Goal: Complete application form

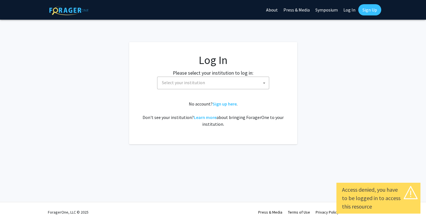
click at [215, 82] on span "Select your institution" at bounding box center [214, 82] width 109 height 11
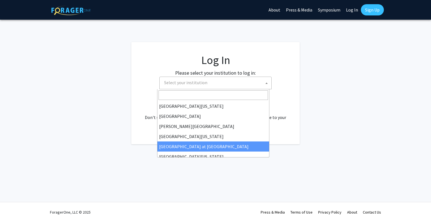
scroll to position [196, 0]
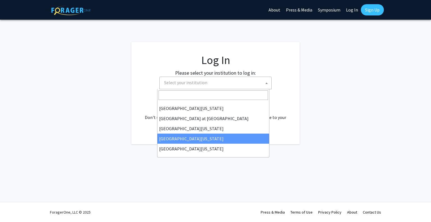
select select "31"
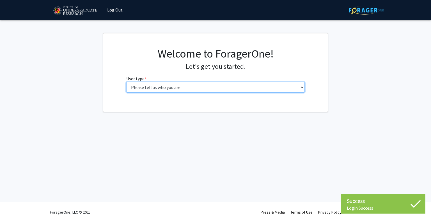
click at [212, 85] on select "Please tell us who you are Undergraduate Student Master's Student Doctoral Cand…" at bounding box center [215, 87] width 179 height 11
select select "2: masters"
click at [126, 82] on select "Please tell us who you are Undergraduate Student Master's Student Doctoral Cand…" at bounding box center [215, 87] width 179 height 11
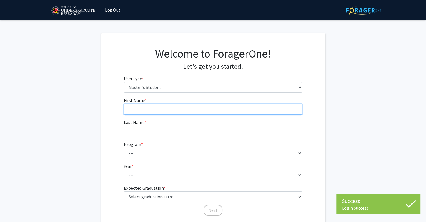
click at [205, 113] on input "First Name * required" at bounding box center [213, 109] width 179 height 11
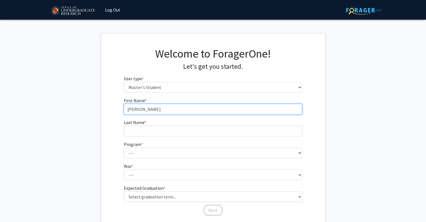
type input "Megan"
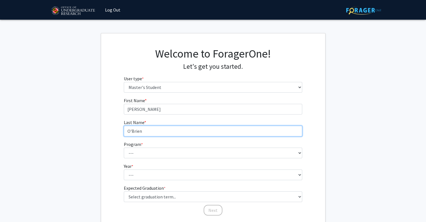
type input "O'Brien"
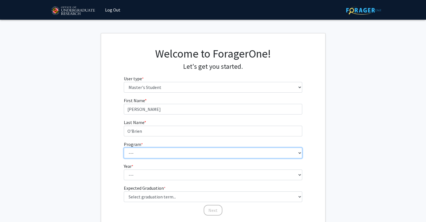
click at [218, 153] on select "--- Accounting Aerospace Engineering Agricultural and Resource Economics Americ…" at bounding box center [213, 152] width 179 height 11
select select "44: 2031"
click at [124, 147] on select "--- Accounting Aerospace Engineering Agricultural and Resource Economics Americ…" at bounding box center [213, 152] width 179 height 11
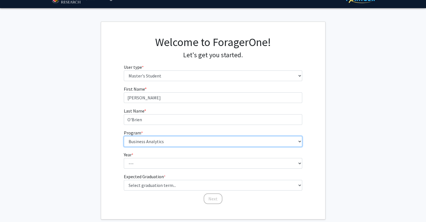
scroll to position [28, 0]
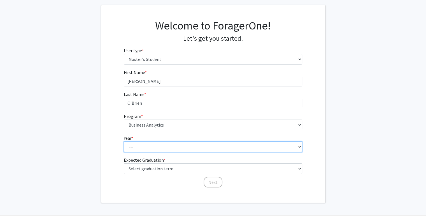
click at [170, 146] on select "--- First Year Second Year" at bounding box center [213, 146] width 179 height 11
select select "2: second_year"
click at [124, 141] on select "--- First Year Second Year" at bounding box center [213, 146] width 179 height 11
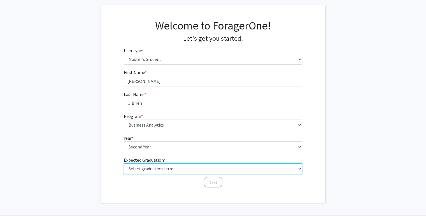
click at [164, 168] on select "Select graduation term... Spring 2025 Summer 2025 Fall 2025 Winter 2025 Spring …" at bounding box center [213, 168] width 179 height 11
click at [124, 163] on select "Select graduation term... Spring 2025 Summer 2025 Fall 2025 Winter 2025 Spring …" at bounding box center [213, 168] width 179 height 11
click at [147, 165] on select "Select graduation term... Spring 2025 Summer 2025 Fall 2025 Winter 2025 Spring …" at bounding box center [213, 168] width 179 height 11
select select "3: fall_2025"
click at [124, 163] on select "Select graduation term... Spring 2025 Summer 2025 Fall 2025 Winter 2025 Spring …" at bounding box center [213, 168] width 179 height 11
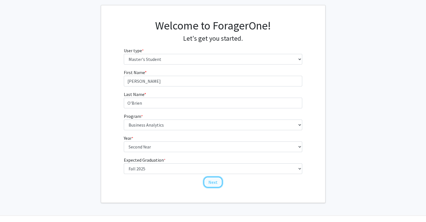
click at [209, 186] on button "Next" at bounding box center [213, 182] width 19 height 11
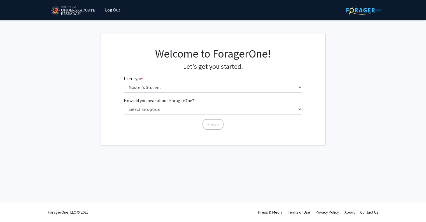
scroll to position [0, 0]
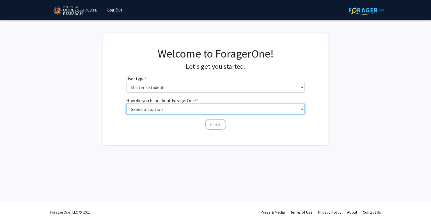
click at [177, 109] on select "Select an option Peer/student recommendation Faculty/staff recommendation Unive…" at bounding box center [215, 109] width 179 height 11
select select "3: university_website"
click at [126, 104] on select "Select an option Peer/student recommendation Faculty/staff recommendation Unive…" at bounding box center [215, 109] width 179 height 11
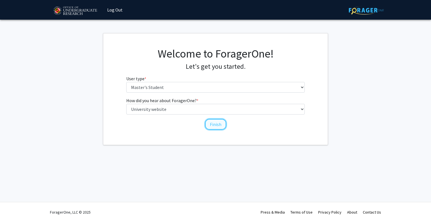
click at [223, 124] on button "Finish" at bounding box center [215, 124] width 21 height 11
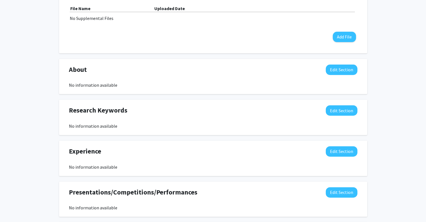
scroll to position [196, 0]
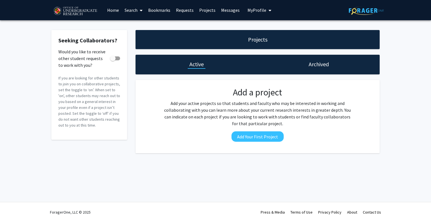
click at [205, 8] on link "Projects" at bounding box center [207, 10] width 22 height 20
click at [319, 65] on h1 "Archived" at bounding box center [318, 64] width 20 height 8
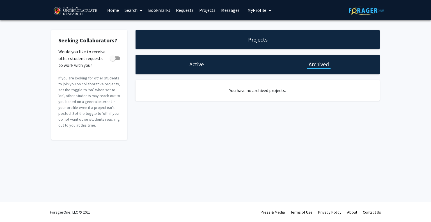
click at [200, 63] on h1 "Active" at bounding box center [196, 64] width 14 height 8
